Goal: Check status: Check status

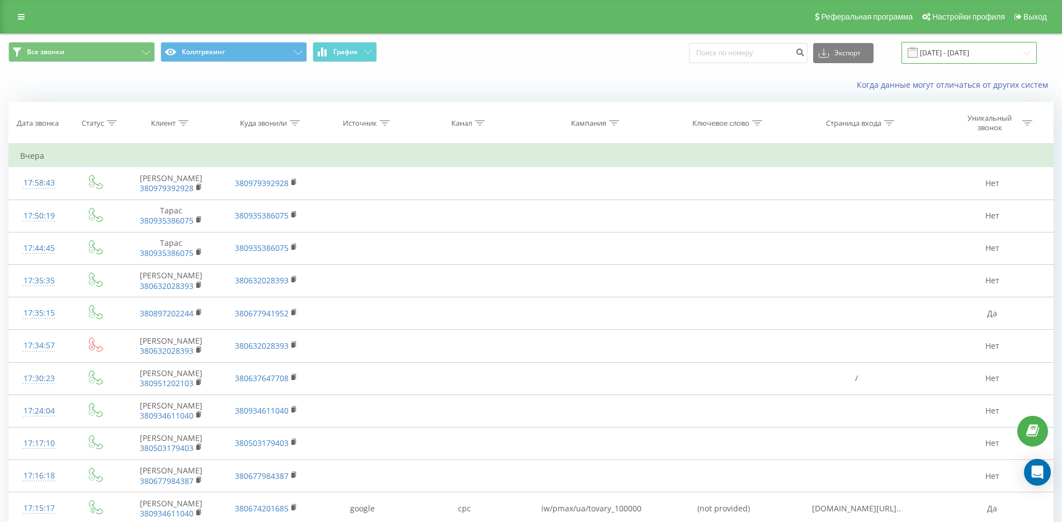
click at [964, 57] on input "[DATE] - [DATE]" at bounding box center [968, 53] width 135 height 22
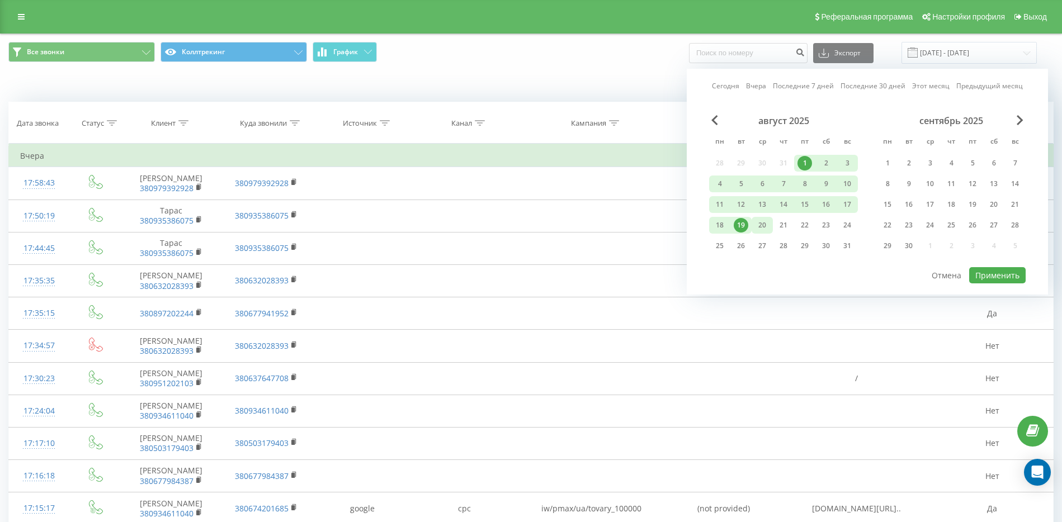
drag, startPoint x: 761, startPoint y: 232, endPoint x: 760, endPoint y: 224, distance: 8.5
click at [761, 232] on div "20" at bounding box center [762, 225] width 15 height 15
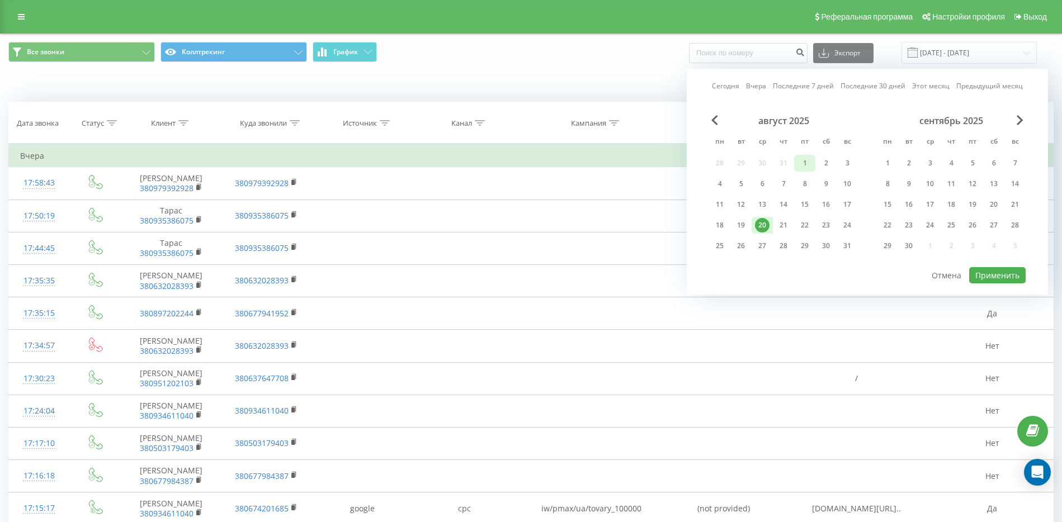
click at [802, 162] on div "1" at bounding box center [804, 163] width 15 height 15
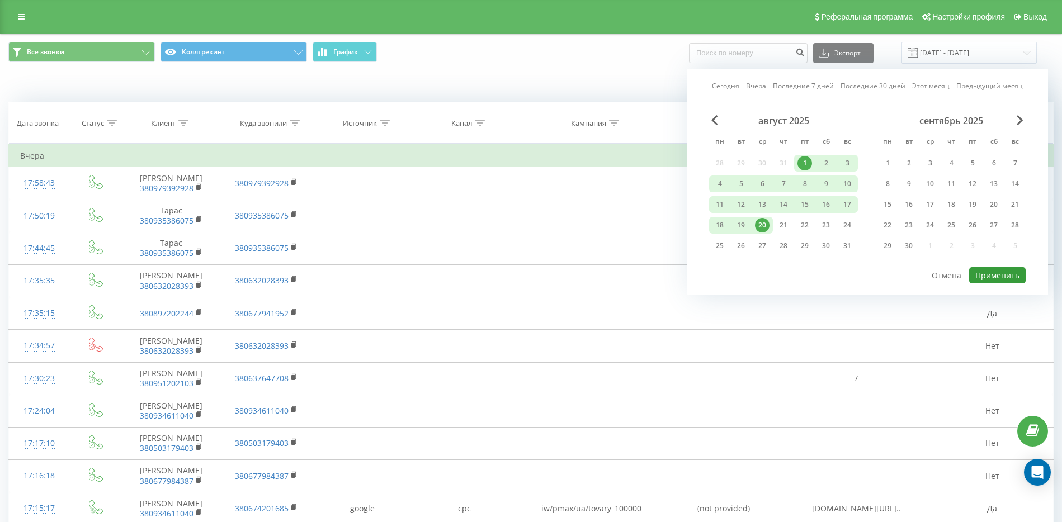
click at [1012, 269] on button "Применить" at bounding box center [997, 275] width 56 height 16
type input "[DATE] - [DATE]"
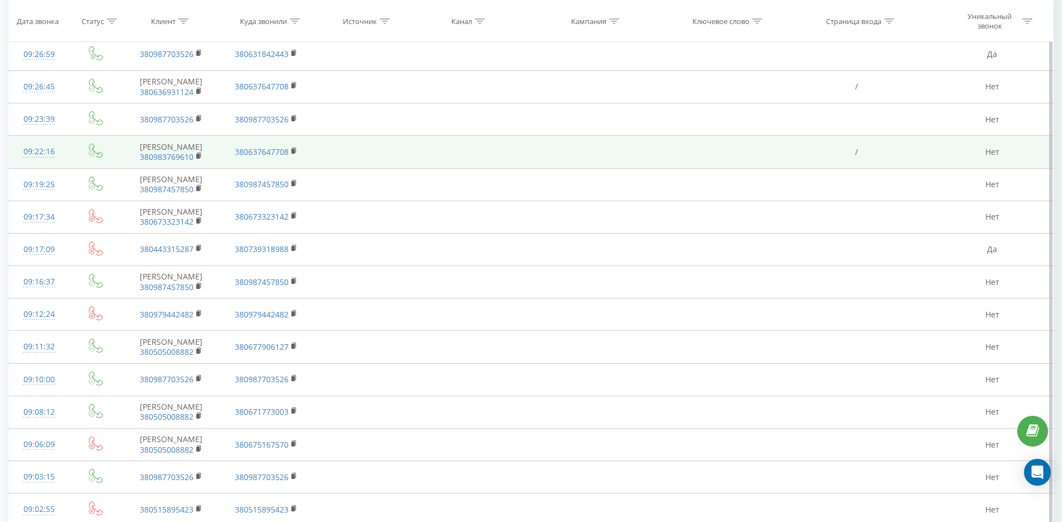
scroll to position [210, 0]
